Goal: Find contact information: Find contact information

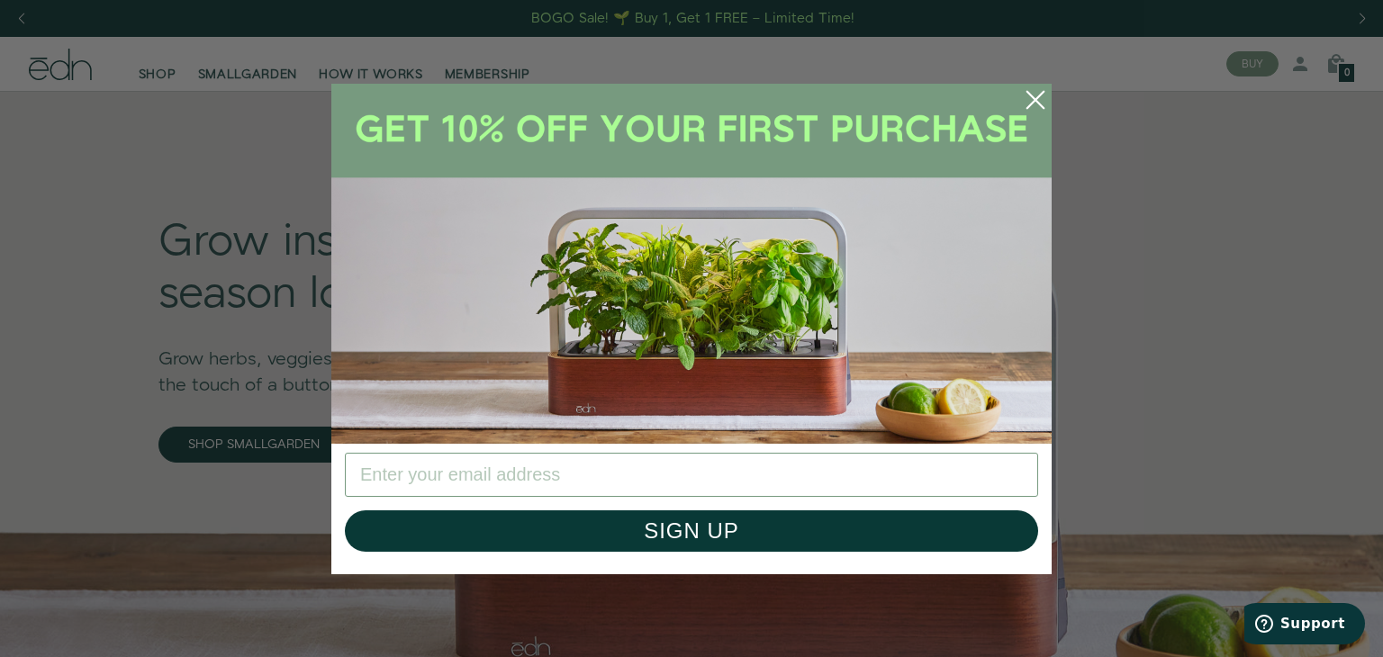
click at [1040, 100] on circle "Close dialog" at bounding box center [1036, 100] width 40 height 40
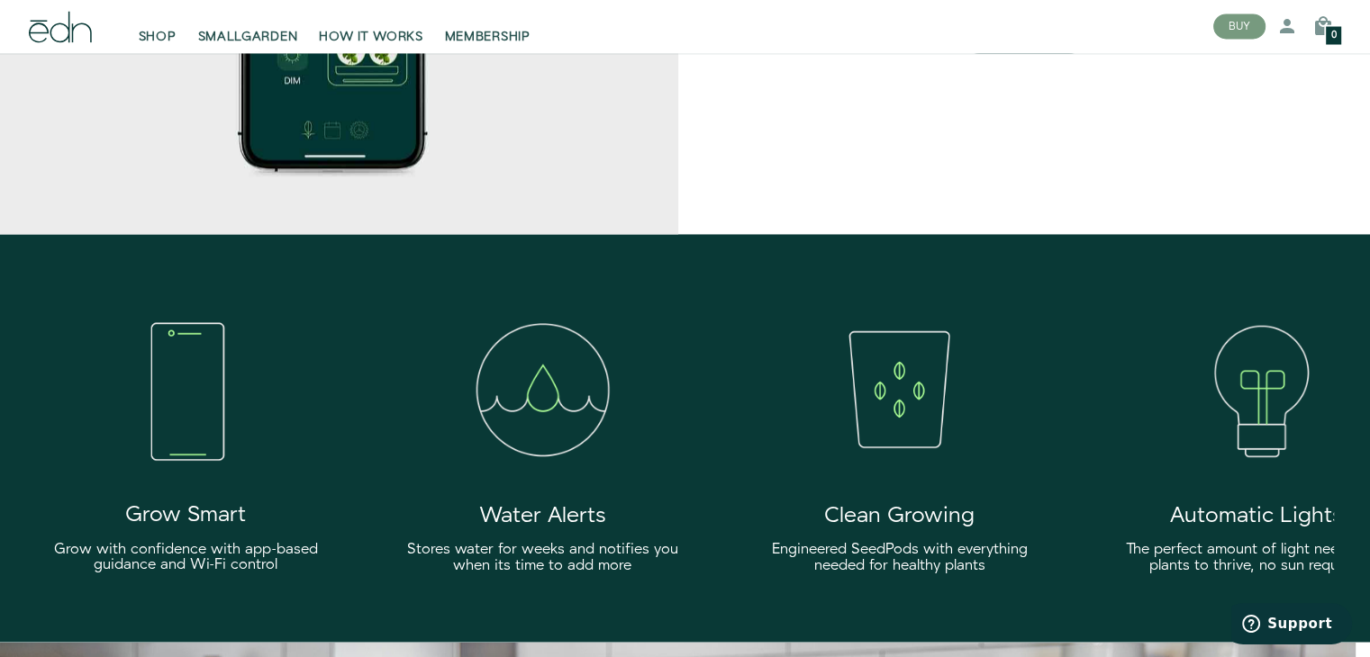
scroll to position [4255, 0]
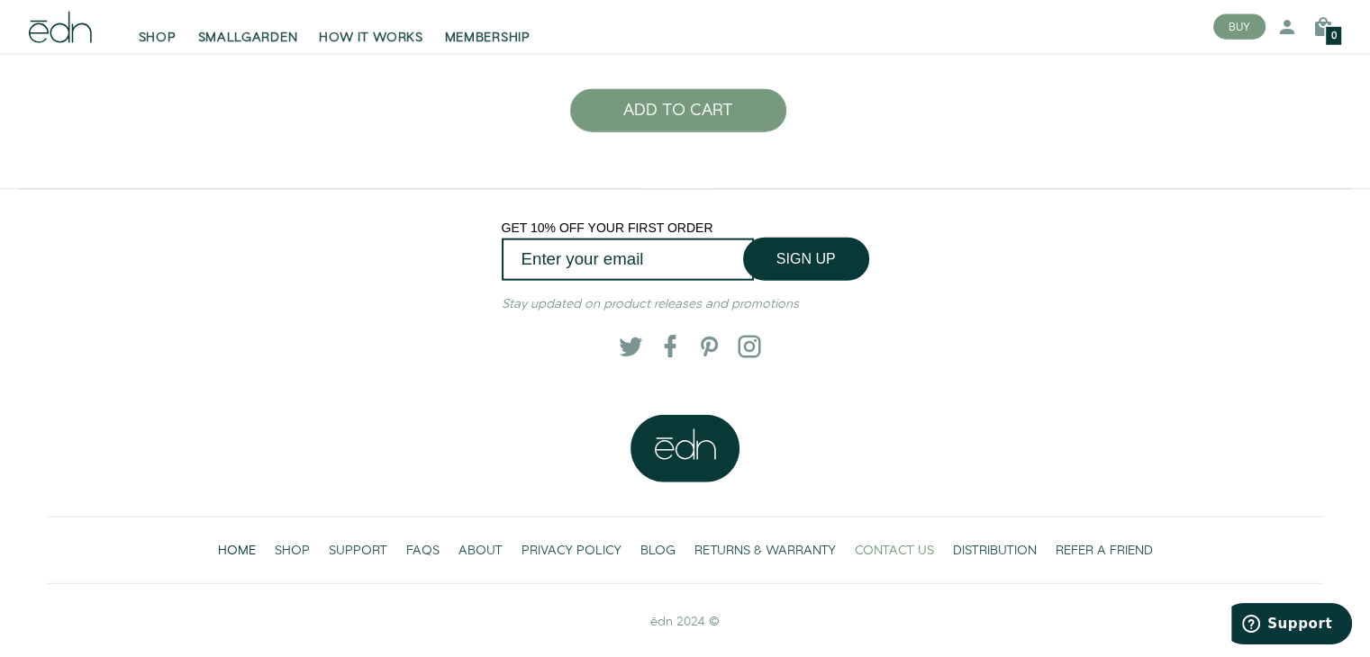
click at [896, 542] on span "CONTACT US" at bounding box center [894, 551] width 79 height 18
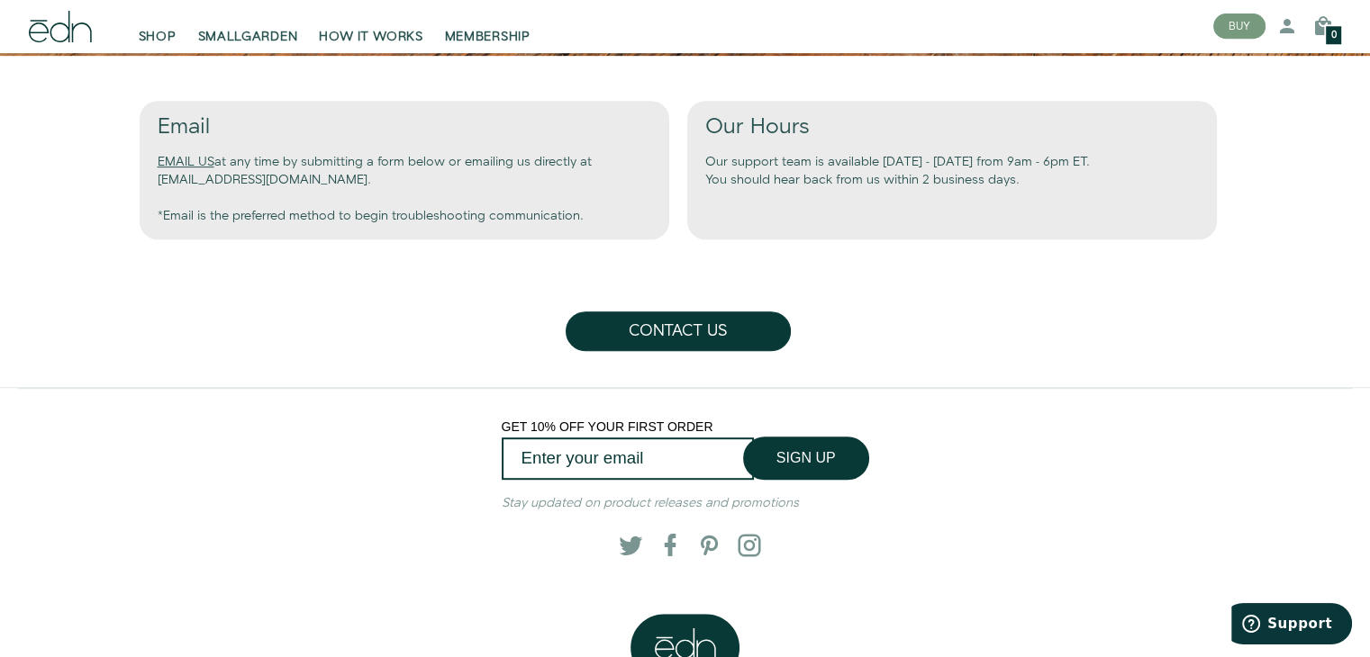
scroll to position [756, 0]
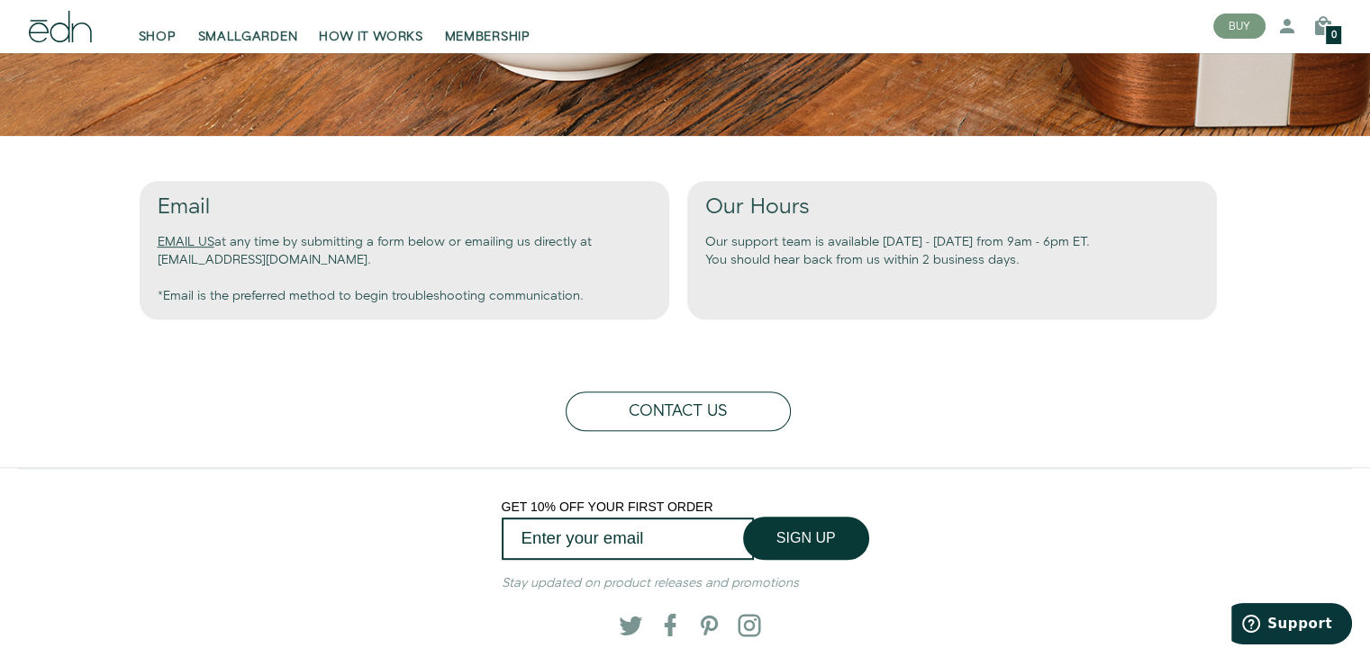
click at [666, 408] on button "Contact Us" at bounding box center [678, 412] width 225 height 40
